Goal: Task Accomplishment & Management: Complete application form

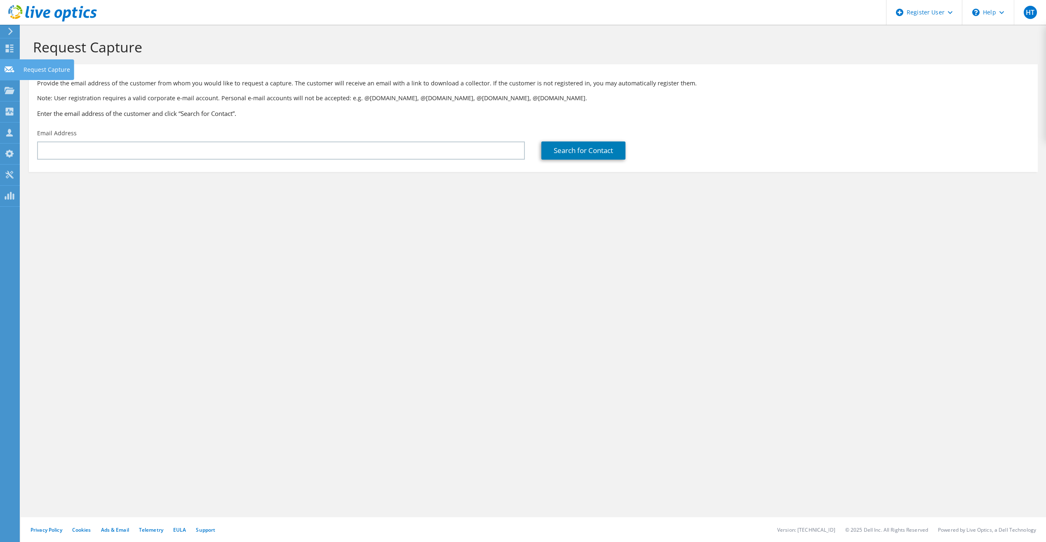
click at [9, 66] on icon at bounding box center [10, 70] width 10 height 8
type input "BGhazal@bristolmsi.com"
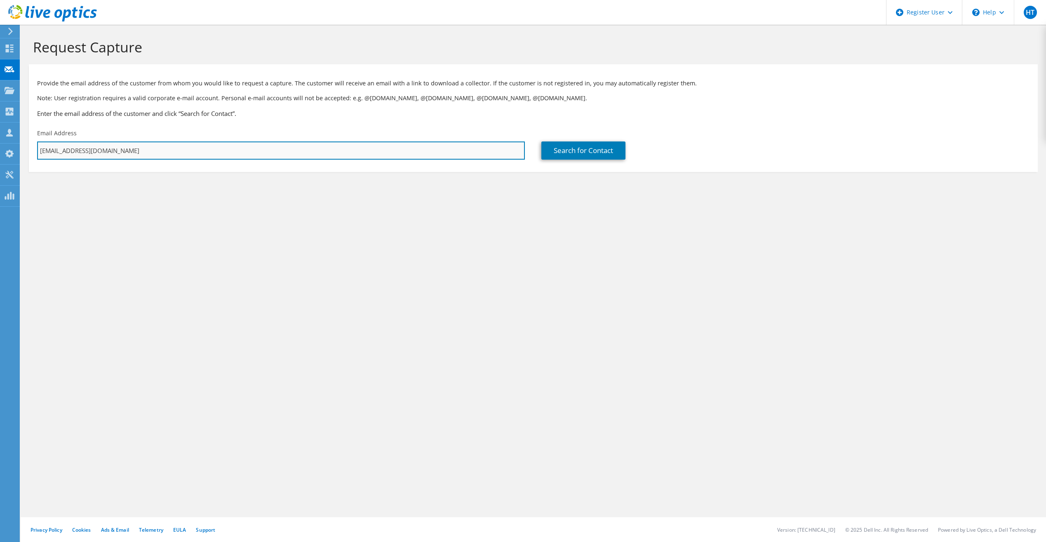
click at [154, 148] on input "BGhazal@bristolmsi.com" at bounding box center [281, 150] width 488 height 18
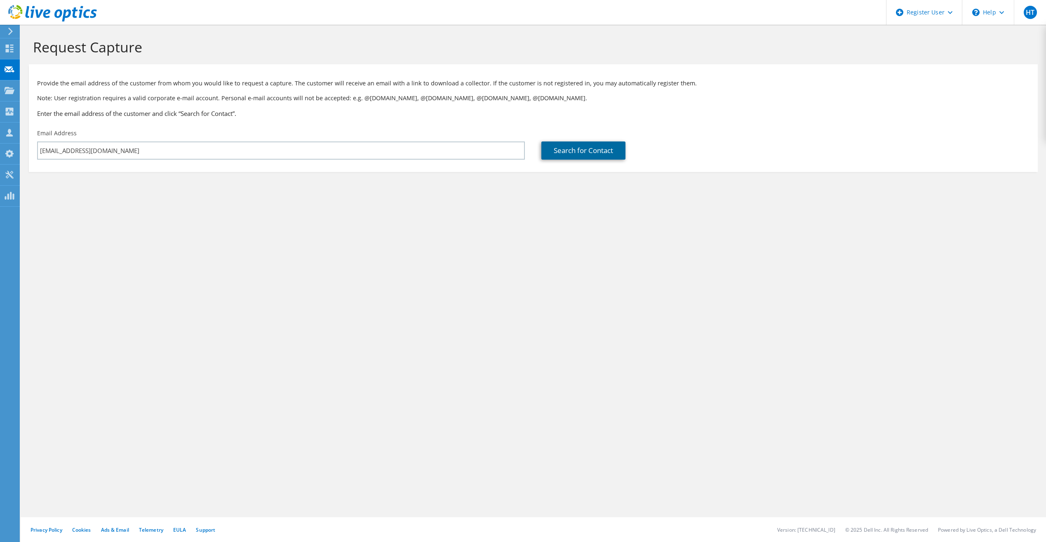
click at [597, 151] on link "Search for Contact" at bounding box center [583, 150] width 84 height 18
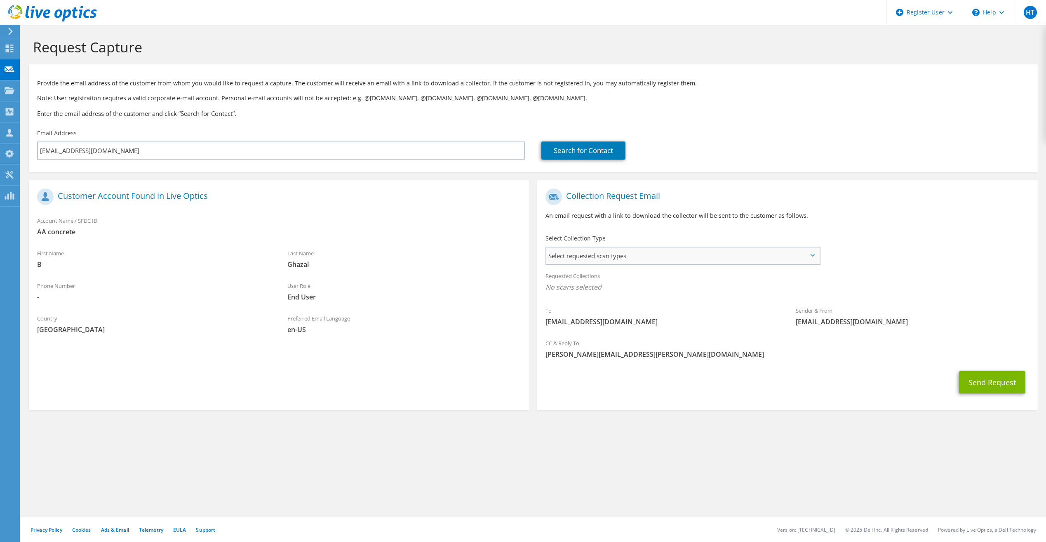
click at [633, 255] on span "Select requested scan types" at bounding box center [682, 255] width 273 height 16
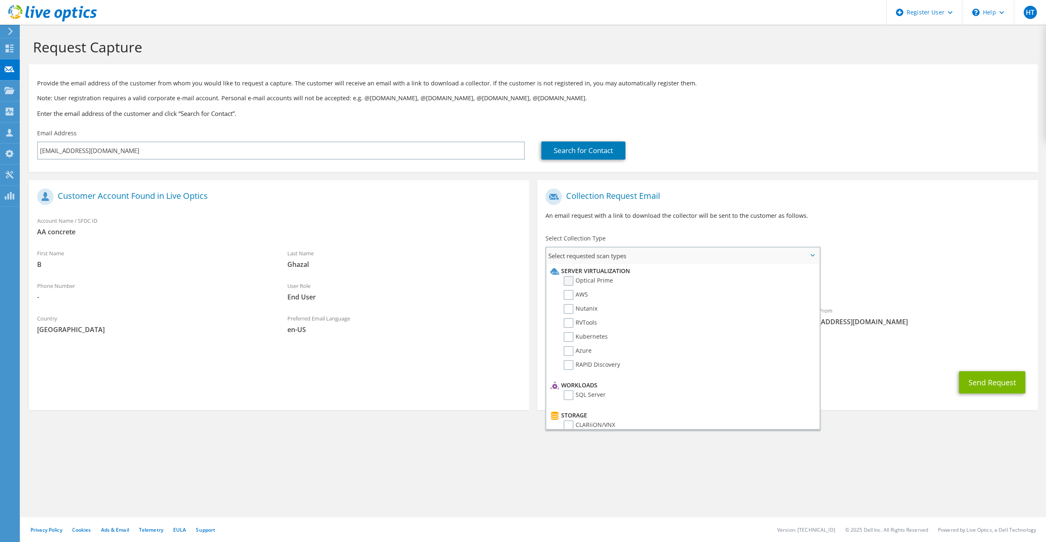
click at [569, 282] on label "Optical Prime" at bounding box center [588, 281] width 49 height 10
click at [0, 0] on input "Optical Prime" at bounding box center [0, 0] width 0 height 0
click at [889, 220] on div "Collection Request Email An email request with a link to download the collector…" at bounding box center [787, 207] width 500 height 46
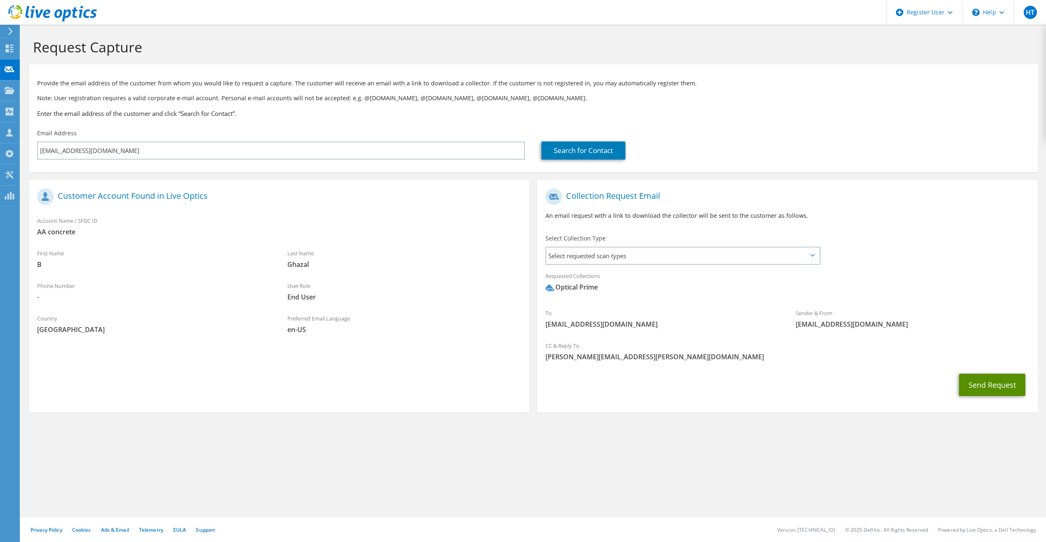
click at [975, 384] on button "Send Request" at bounding box center [992, 385] width 66 height 22
